Goal: Answer question/provide support

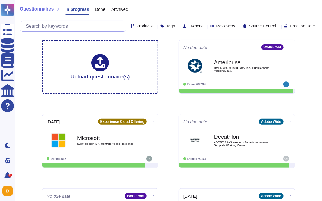
click at [61, 22] on input "text" at bounding box center [74, 26] width 103 height 10
paste input "How do you verify that scheduled backups are functioning correctly?"
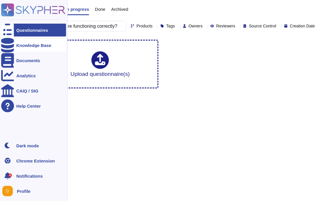
type input "How do you verify that scheduled backups are functioning correctly?"
click at [24, 43] on div "Knowledge Base" at bounding box center [33, 45] width 35 height 4
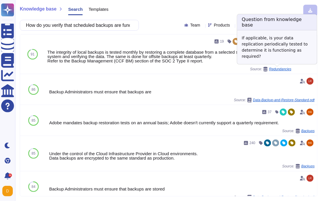
click at [277, 67] on span "Redundancies" at bounding box center [280, 68] width 22 height 3
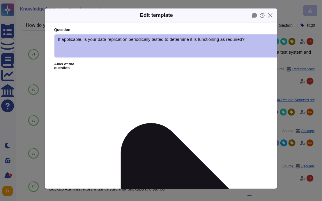
type textarea "If applicable, is your data replication periodically tested to determine it is …"
type textarea "The integrity of local backups is tested monthly by restoring a complete databa…"
click at [289, 49] on div "Edit template Question If applicable, is your data replication periodically tes…" at bounding box center [161, 100] width 322 height 201
